Goal: Task Accomplishment & Management: Manage account settings

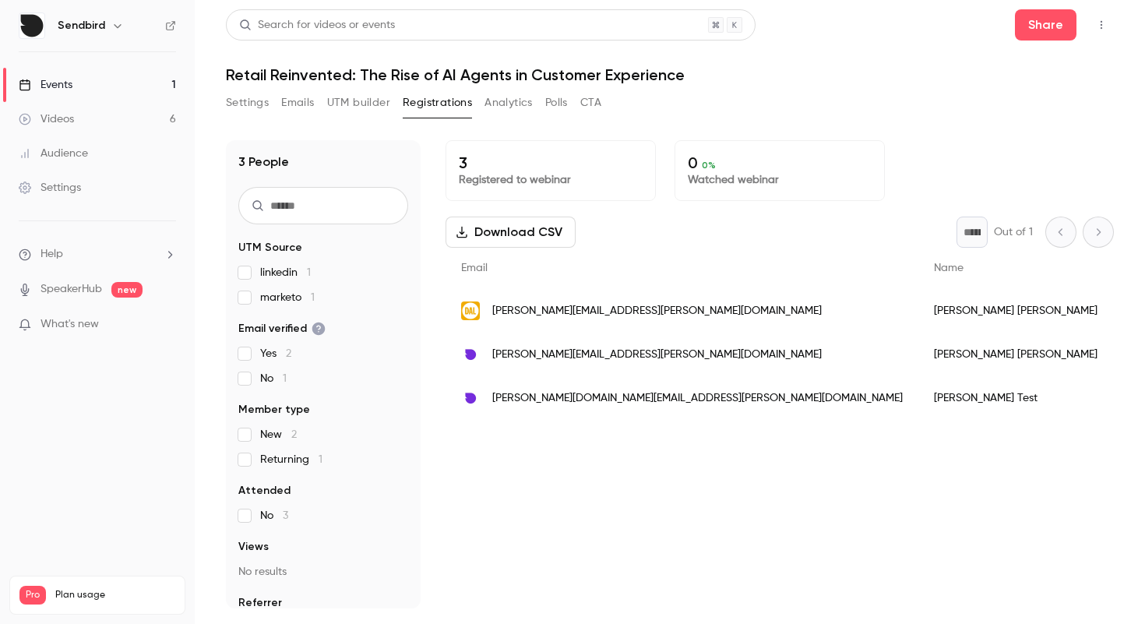
click at [241, 101] on button "Settings" at bounding box center [247, 102] width 43 height 25
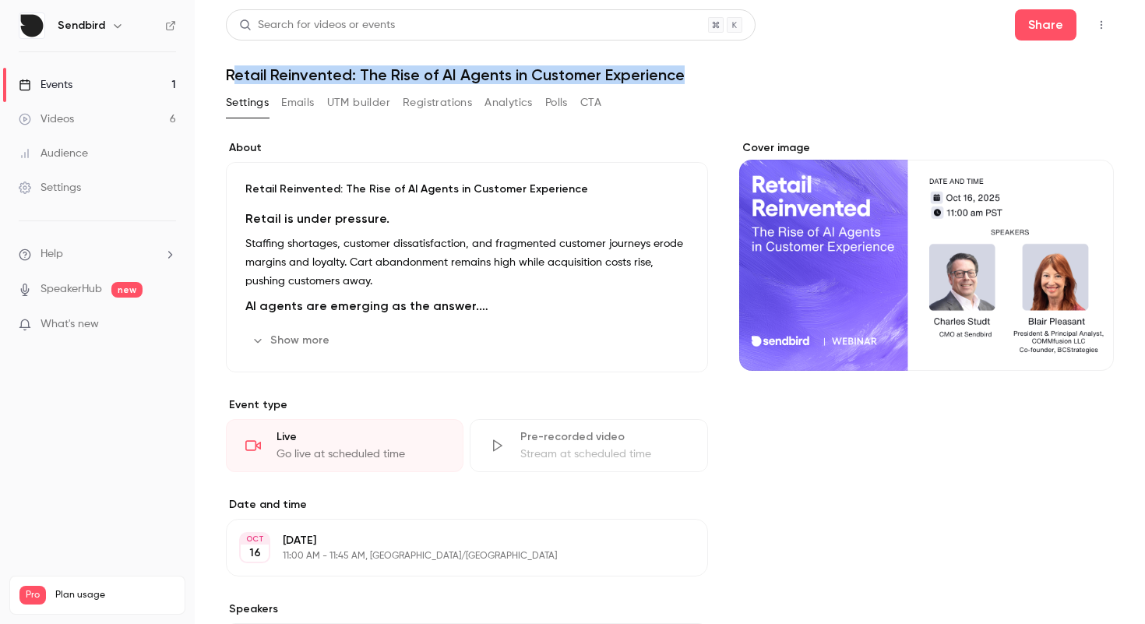
drag, startPoint x: 698, startPoint y: 74, endPoint x: 230, endPoint y: 77, distance: 468.2
click at [231, 77] on h1 "Retail Reinvented: The Rise of AI Agents in Customer Experience" at bounding box center [670, 74] width 888 height 19
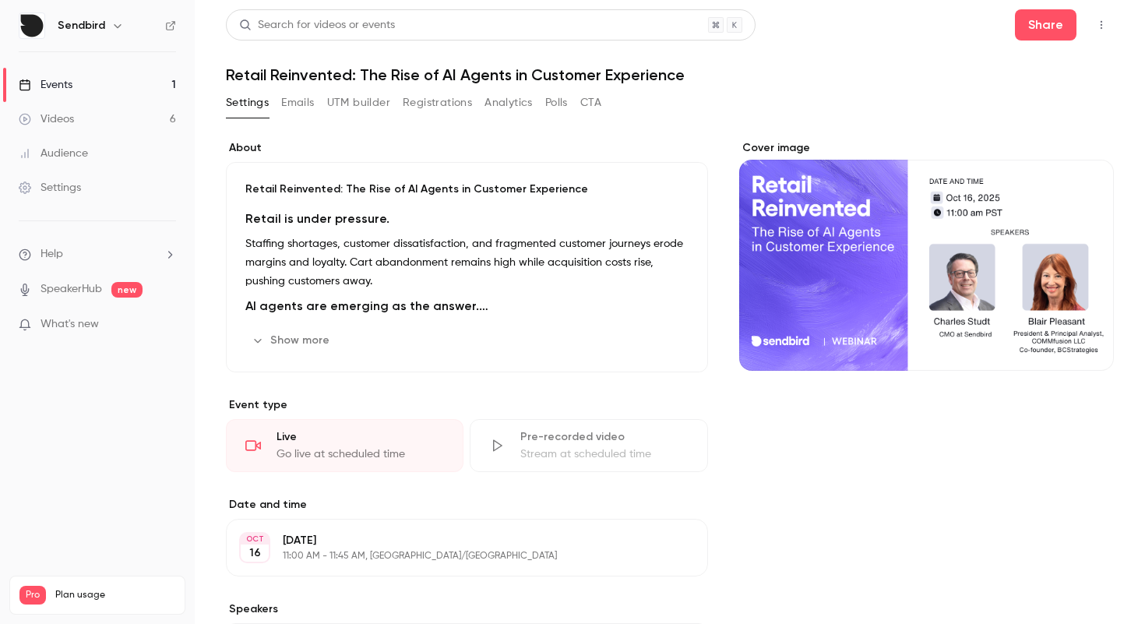
click at [238, 78] on h1 "Retail Reinvented: The Rise of AI Agents in Customer Experience" at bounding box center [670, 74] width 888 height 19
drag, startPoint x: 225, startPoint y: 76, endPoint x: 480, endPoint y: 76, distance: 254.7
click at [480, 76] on main "Search for videos or events Share Retail Reinvented: The Rise of AI Agents in C…" at bounding box center [670, 312] width 950 height 624
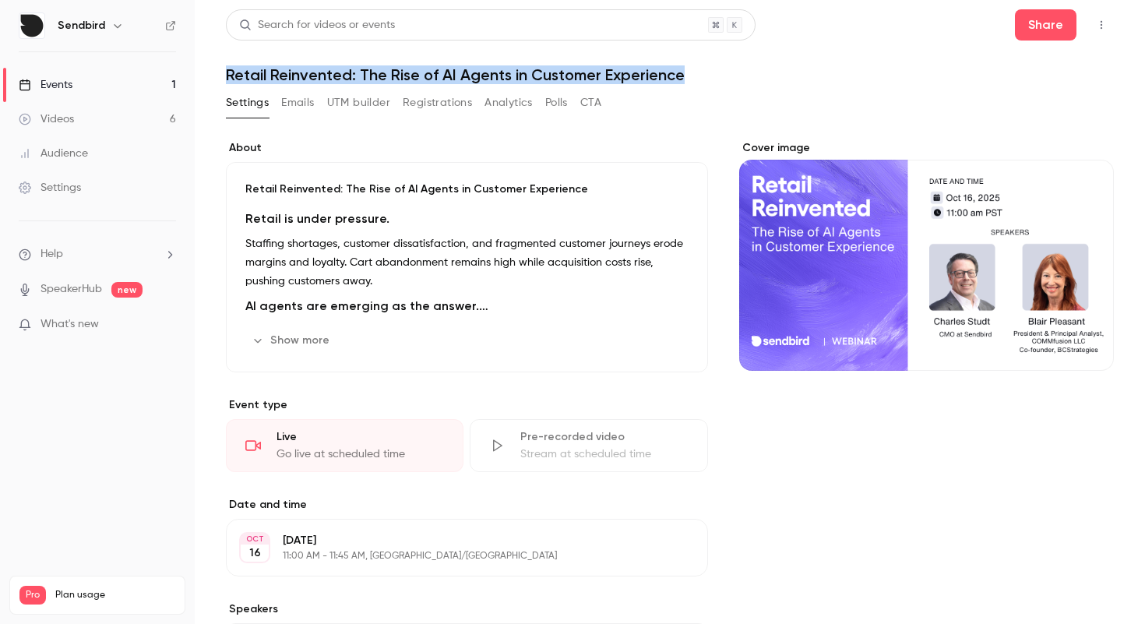
click at [690, 74] on h1 "Retail Reinvented: The Rise of AI Agents in Customer Experience" at bounding box center [670, 74] width 888 height 19
